Goal: Find specific page/section: Find specific page/section

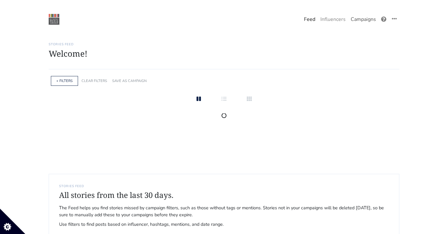
click at [369, 15] on link "Campaigns" at bounding box center [364, 19] width 30 height 13
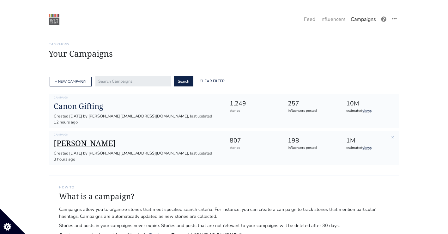
click at [71, 139] on h1 "[PERSON_NAME]" at bounding box center [137, 143] width 166 height 9
